Goal: Find specific page/section: Find specific page/section

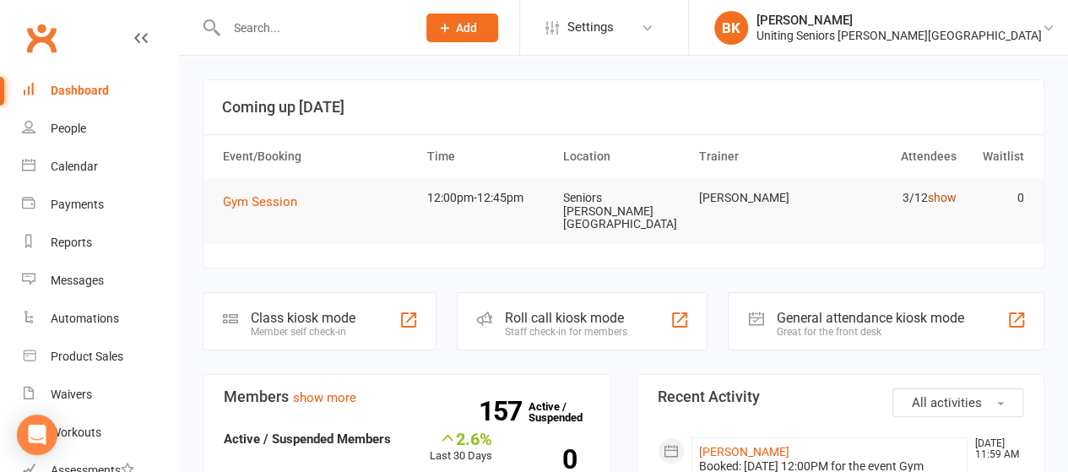
click at [944, 195] on link "show" at bounding box center [941, 198] width 29 height 14
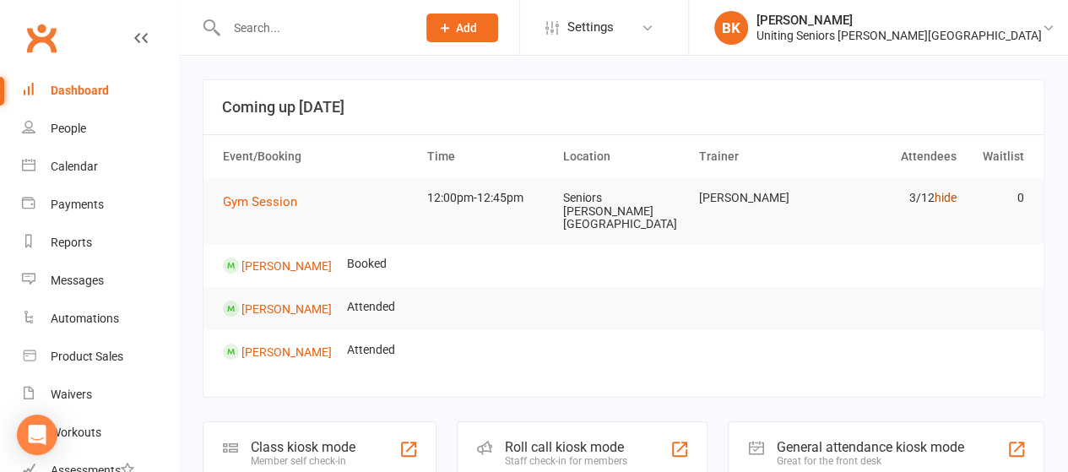
click at [947, 197] on link "hide" at bounding box center [944, 198] width 22 height 14
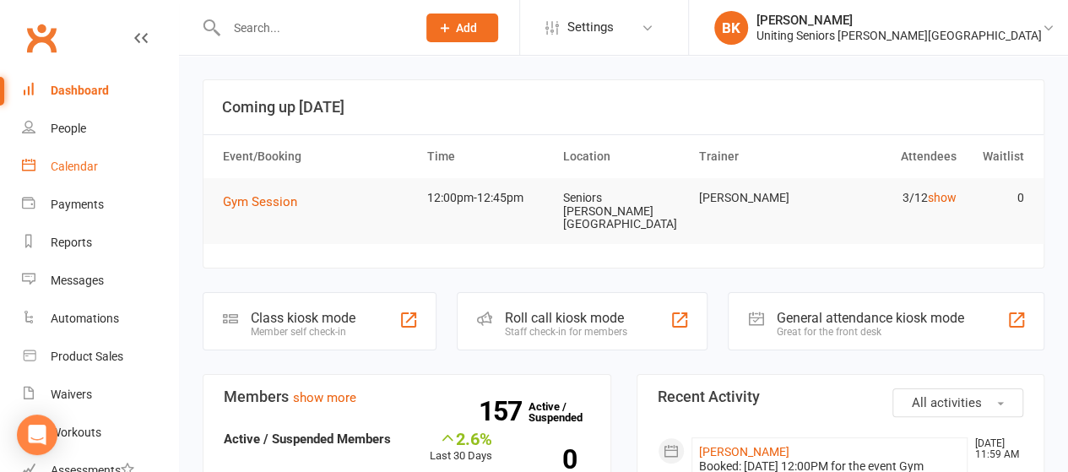
click at [73, 156] on link "Calendar" at bounding box center [100, 167] width 156 height 38
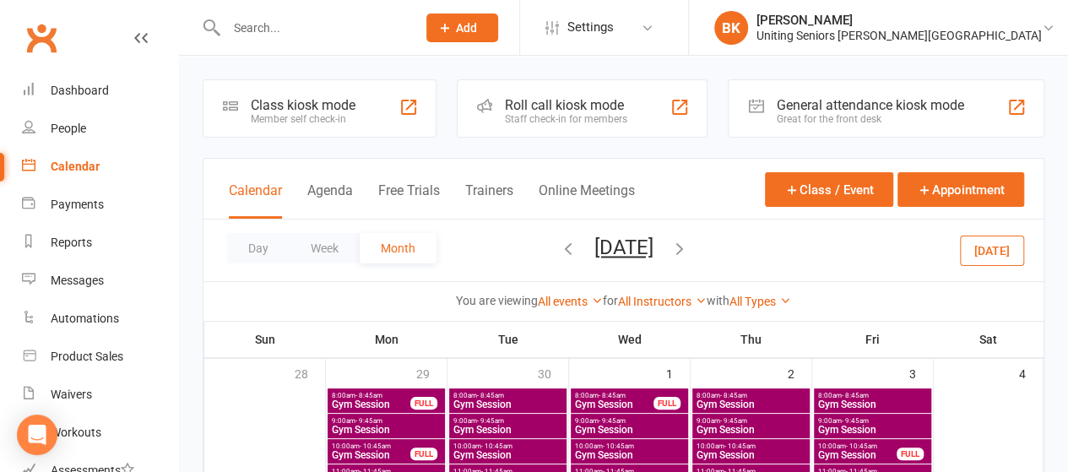
click at [559, 254] on icon "button" at bounding box center [568, 248] width 19 height 19
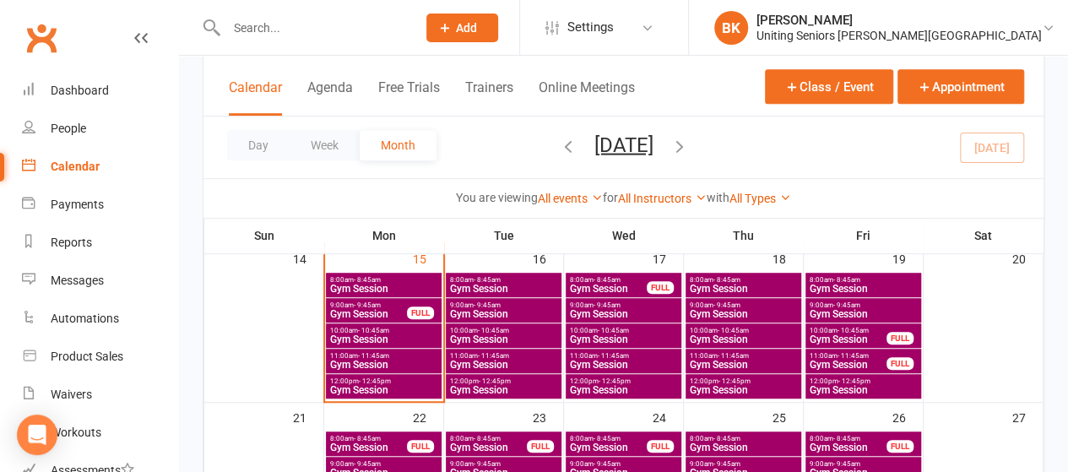
scroll to position [432, 0]
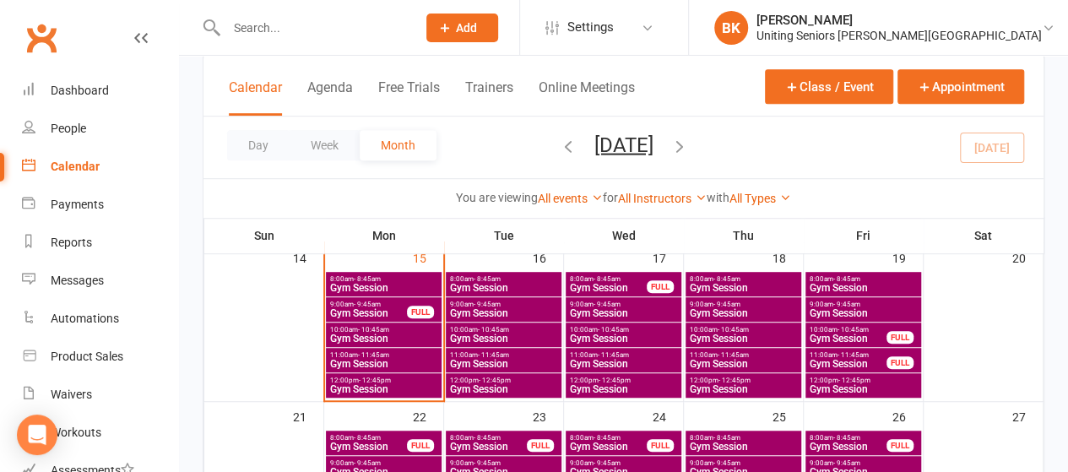
click at [356, 312] on span "Gym Session" at bounding box center [368, 313] width 78 height 10
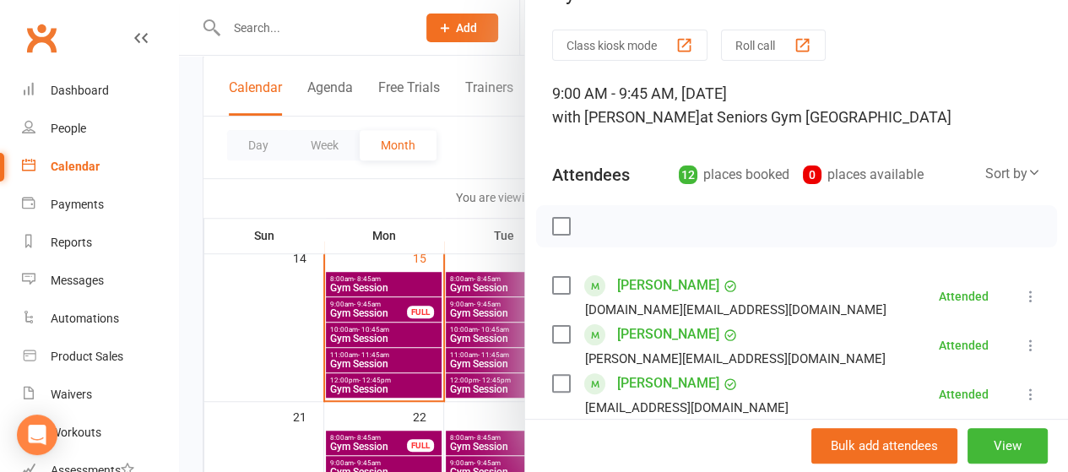
scroll to position [0, 0]
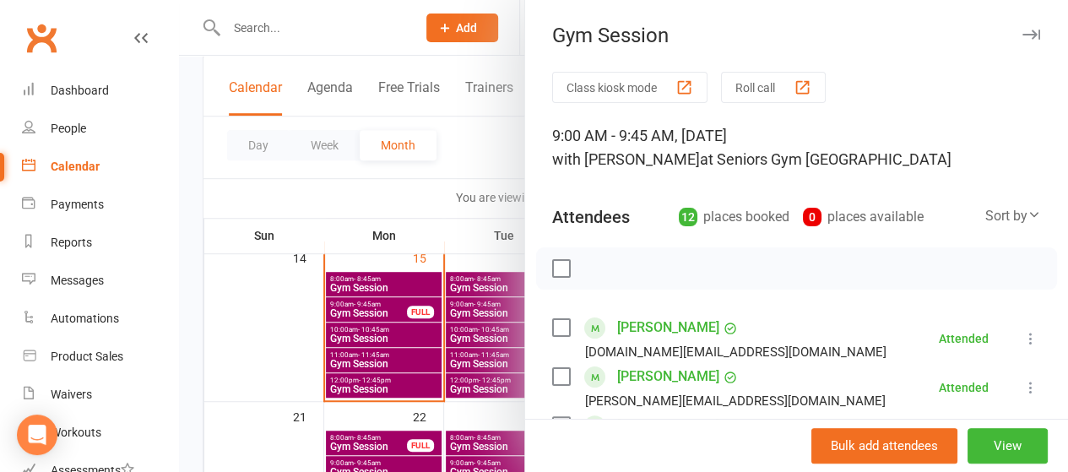
click at [474, 180] on div at bounding box center [623, 236] width 889 height 472
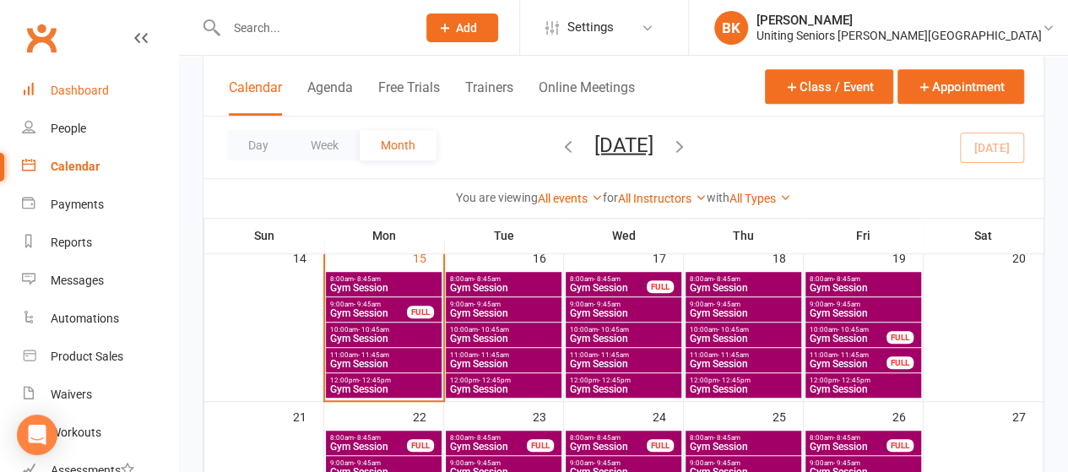
click at [66, 87] on div "Dashboard" at bounding box center [80, 91] width 58 height 14
